Goal: Task Accomplishment & Management: Use online tool/utility

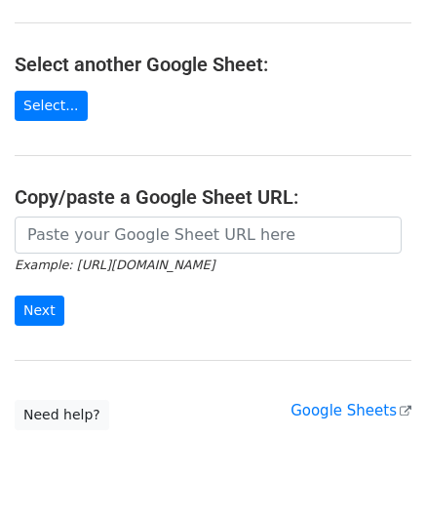
scroll to position [195, 0]
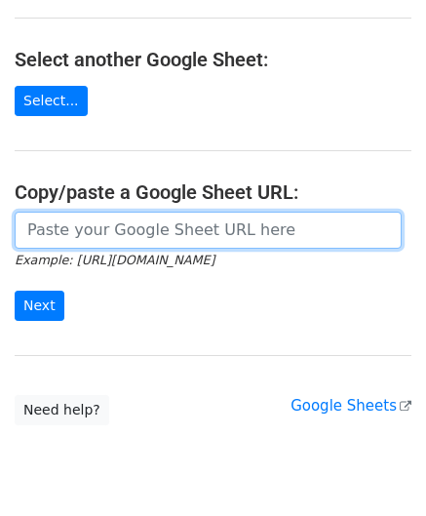
click at [121, 235] on input "url" at bounding box center [208, 230] width 387 height 37
paste input "[URL][DOMAIN_NAME]"
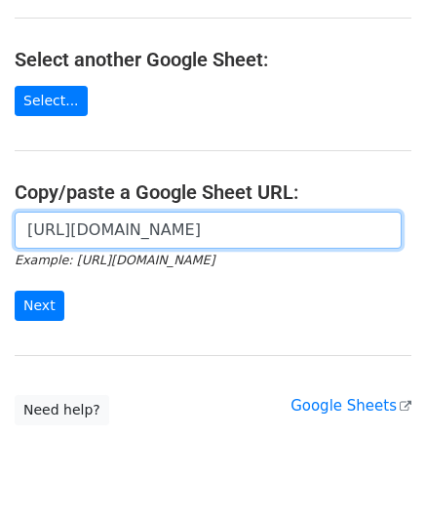
scroll to position [0, 433]
type input "[URL][DOMAIN_NAME]"
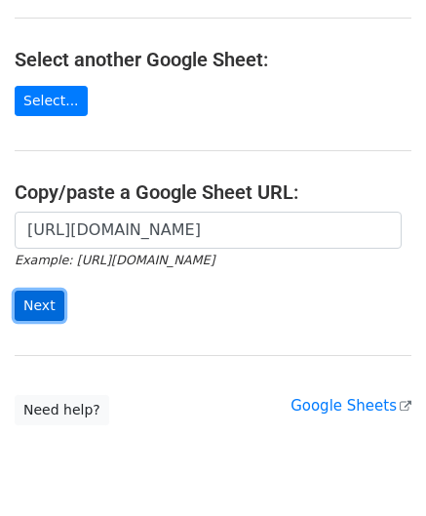
click at [43, 296] on input "Next" at bounding box center [40, 306] width 50 height 30
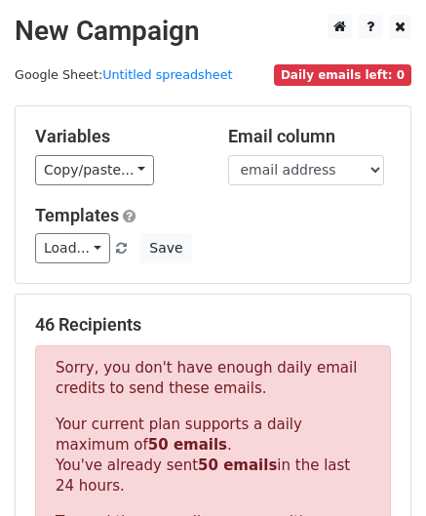
scroll to position [658, 0]
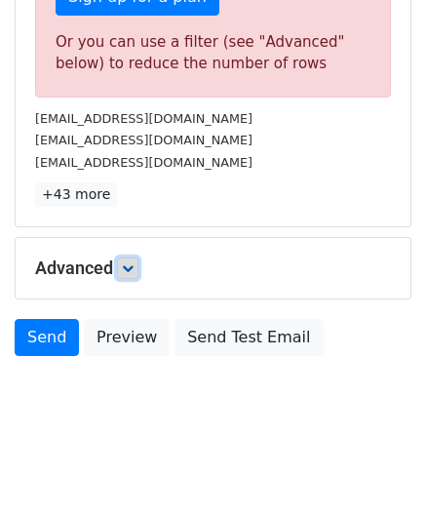
click at [131, 262] on icon at bounding box center [128, 268] width 12 height 12
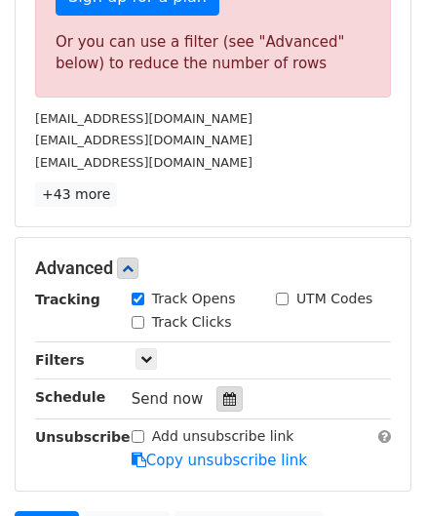
click at [224, 392] on icon at bounding box center [229, 399] width 13 height 14
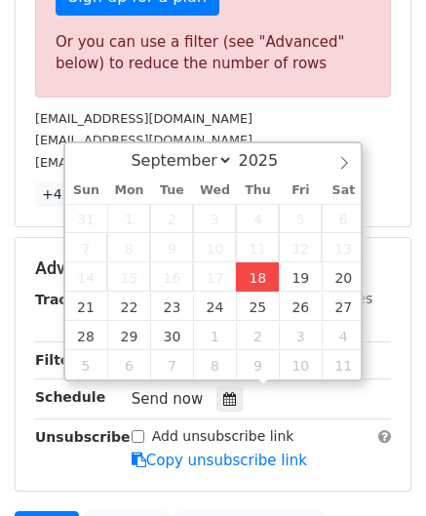
type input "[DATE] 12:00"
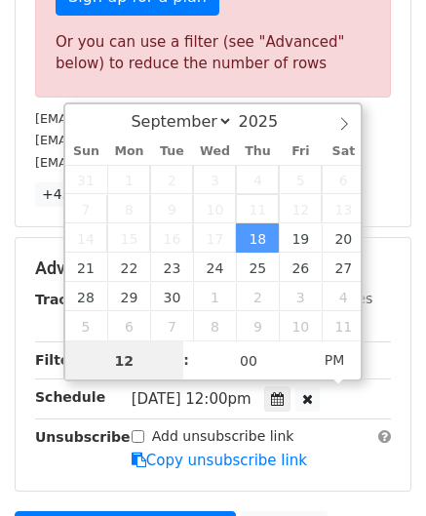
scroll to position [0, 0]
paste input "5"
type input "5"
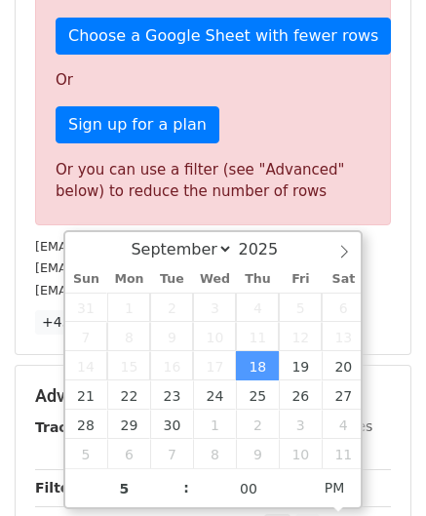
type input "[DATE] 17:00"
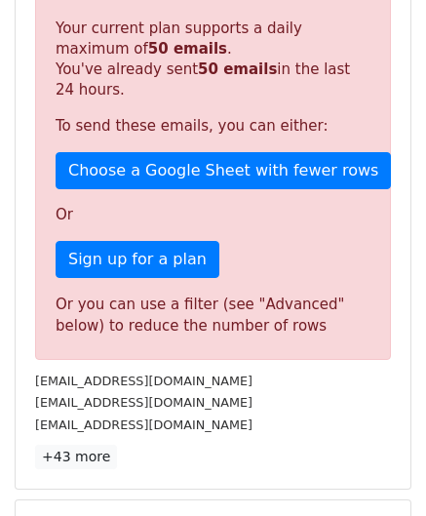
scroll to position [894, 0]
